Goal: Transaction & Acquisition: Purchase product/service

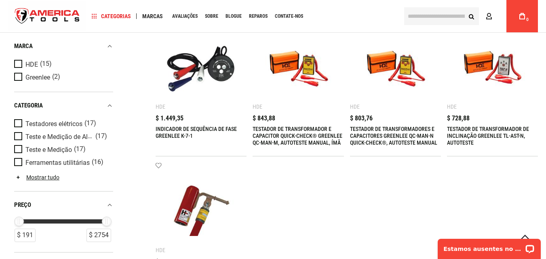
scroll to position [465, 0]
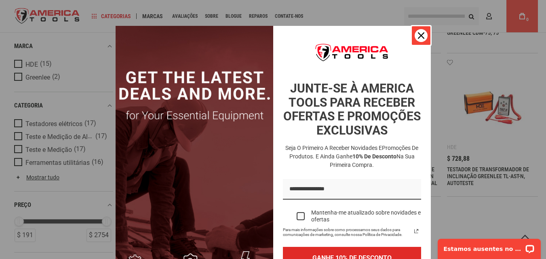
click at [418, 32] on icon "ícone de fechamento" at bounding box center [421, 35] width 6 height 6
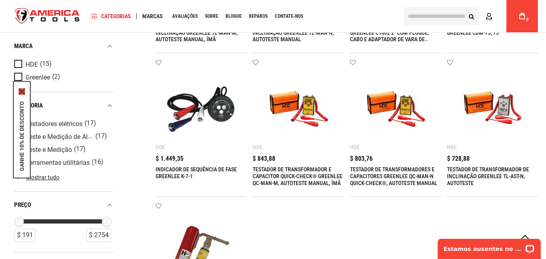
click at [21, 88] on icon "ícone de fechamento" at bounding box center [22, 91] width 6 height 6
click at [286, 178] on font "TESTADOR DE TRANSFORMADOR E CAPACITOR QUICK-CHECK® GREENLEE QC-MAN-M, AUTOTESTE…" at bounding box center [298, 176] width 90 height 20
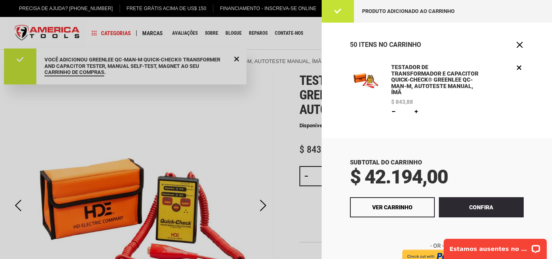
click at [470, 204] on font "Confira" at bounding box center [482, 207] width 24 height 6
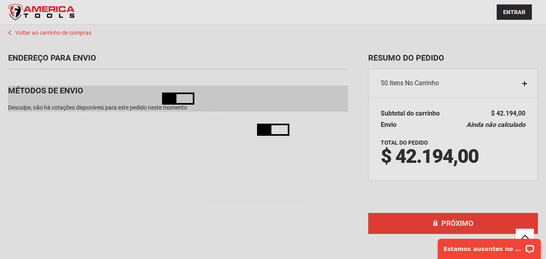
scroll to position [53, 0]
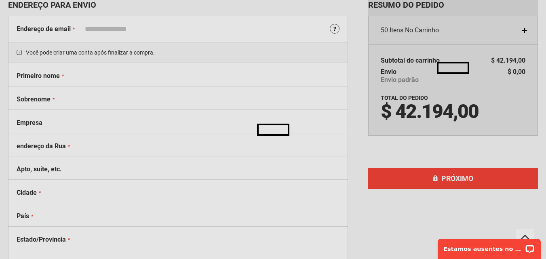
select select "**"
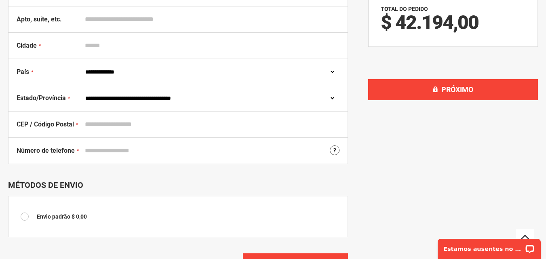
scroll to position [174, 0]
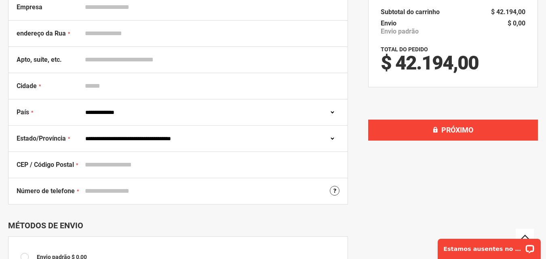
click at [182, 116] on select "**********" at bounding box center [210, 112] width 258 height 15
click at [389, 198] on div "Subscription Update You are about to change your subscription. Cancel Resumo do…" at bounding box center [453, 101] width 170 height 445
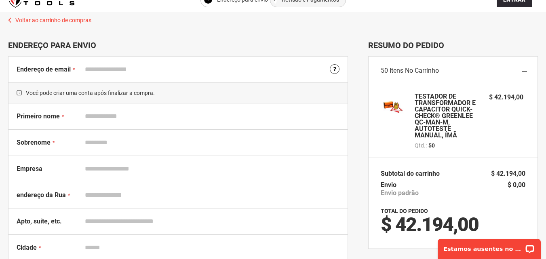
scroll to position [0, 0]
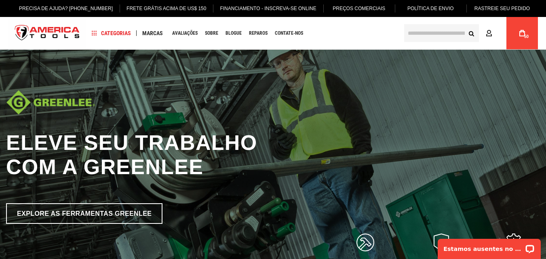
click at [424, 38] on input "text" at bounding box center [441, 33] width 75 height 18
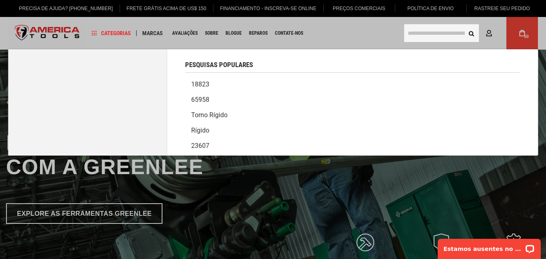
paste input "**********"
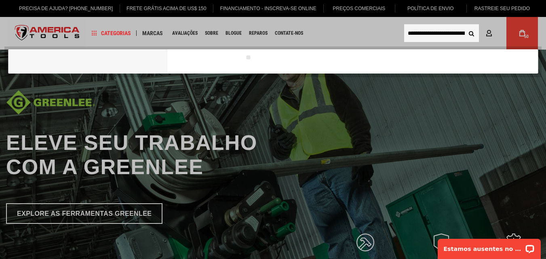
scroll to position [0, 26]
type input "**********"
click at [464, 25] on button "Procurar" at bounding box center [471, 32] width 15 height 15
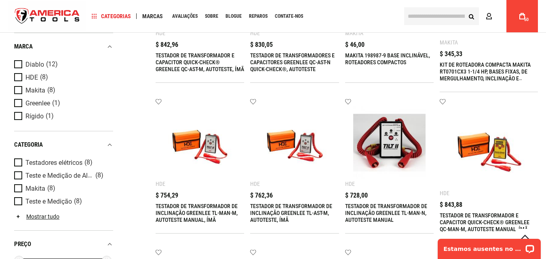
scroll to position [162, 0]
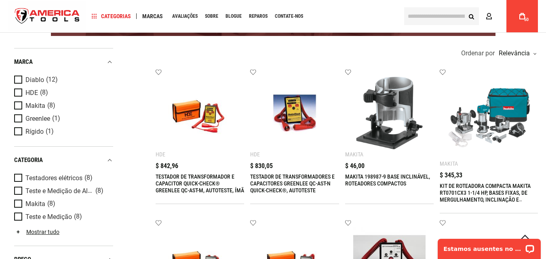
click at [197, 184] on font "TESTADOR DE TRANSFORMADOR E CAPACITOR QUICK-CHECK® GREENLEE QC-AST-M, AUTOTESTE…" at bounding box center [200, 184] width 89 height 20
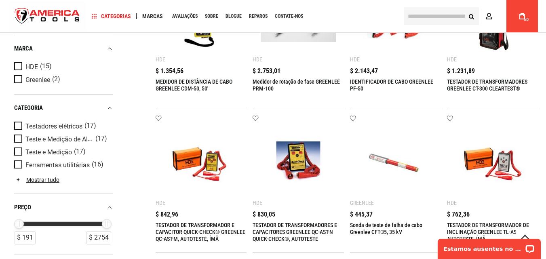
scroll to position [162, 0]
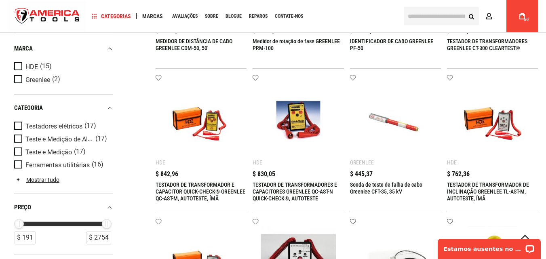
drag, startPoint x: 150, startPoint y: 175, endPoint x: 178, endPoint y: 176, distance: 27.5
copy font "$ 842,96"
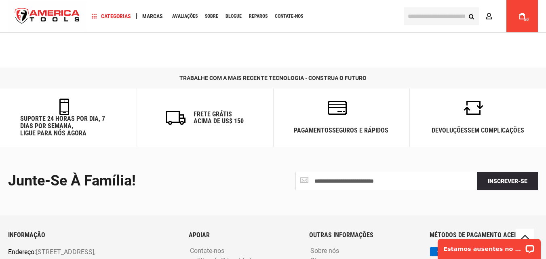
scroll to position [526, 0]
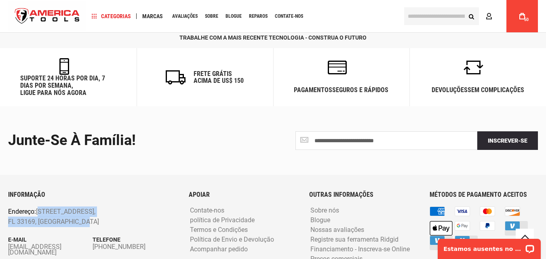
drag, startPoint x: 86, startPoint y: 215, endPoint x: 39, endPoint y: 198, distance: 49.7
click at [39, 207] on p "Endereço: [STREET_ADDRESS]" at bounding box center [75, 217] width 135 height 21
copy p "[STREET_ADDRESS]"
